Goal: Task Accomplishment & Management: Manage account settings

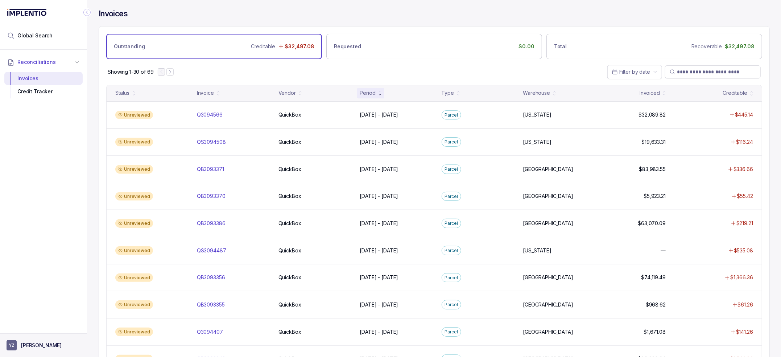
click at [45, 341] on p "[PERSON_NAME]" at bounding box center [41, 344] width 41 height 7
click at [42, 331] on p "Logout" at bounding box center [48, 329] width 60 height 7
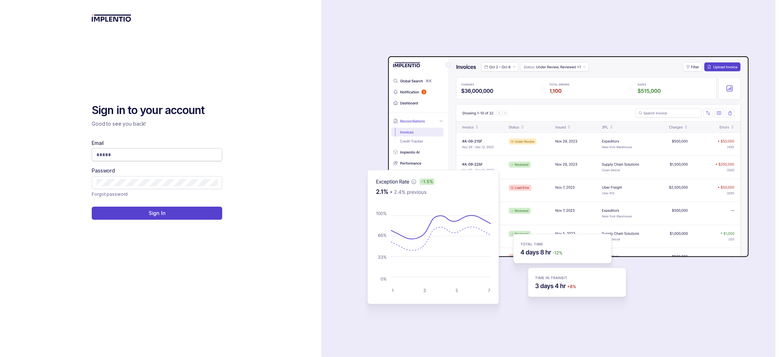
click at [123, 155] on input "Email" at bounding box center [156, 154] width 121 height 7
type input "**********"
